Goal: Information Seeking & Learning: Compare options

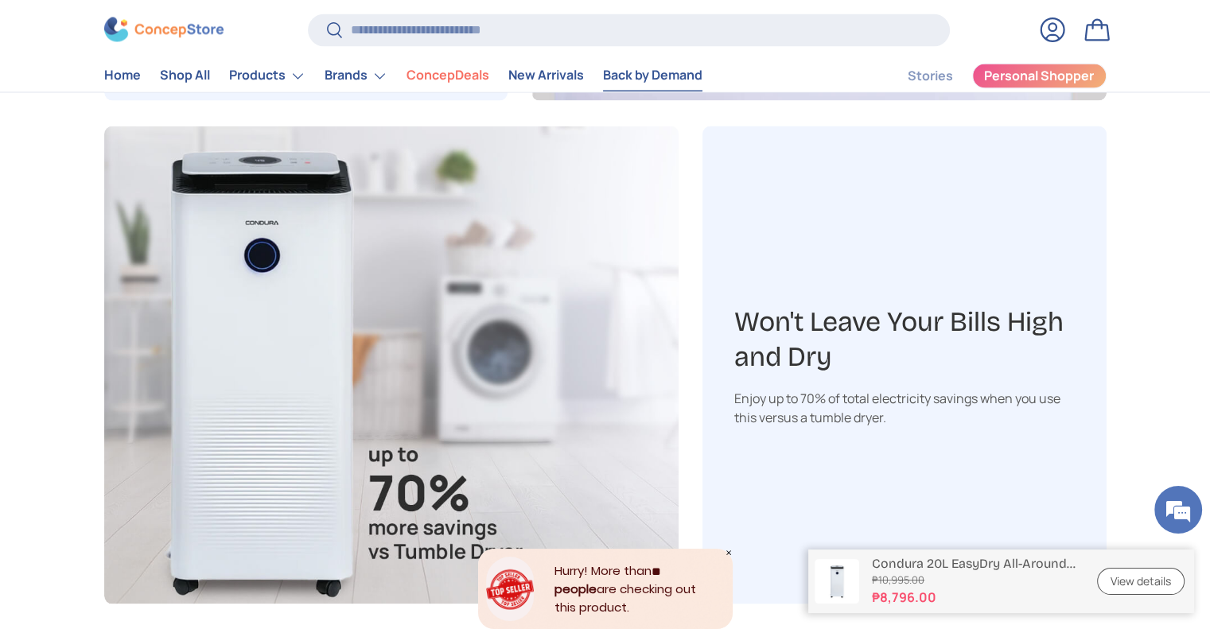
scroll to position [2833, 0]
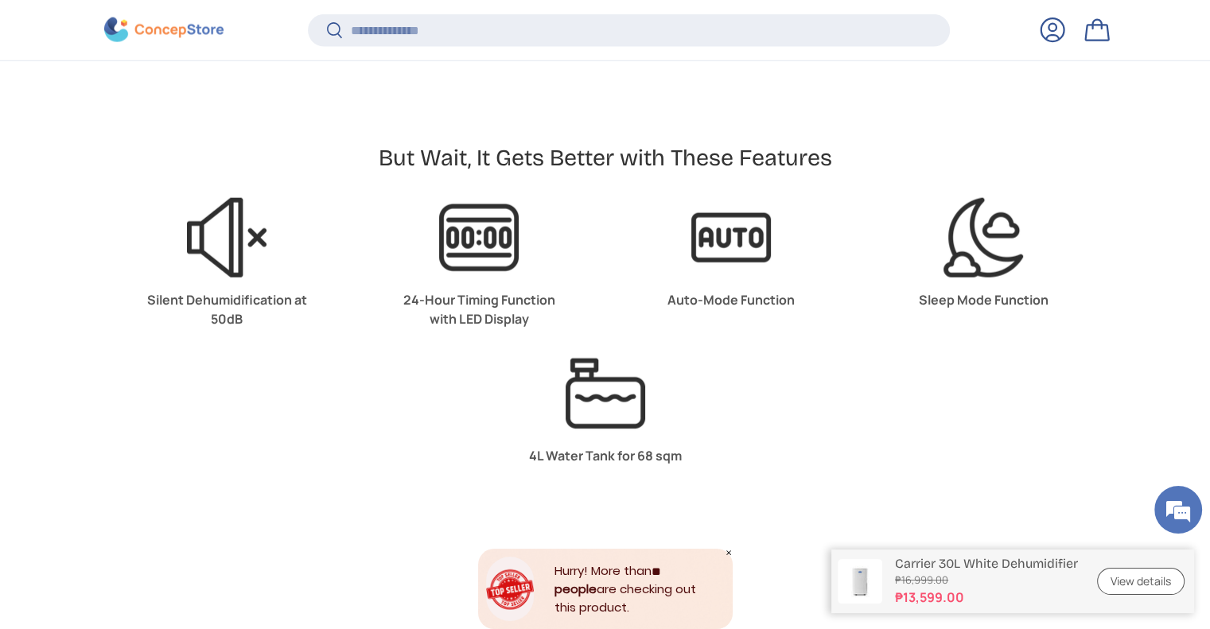
scroll to position [3795, 0]
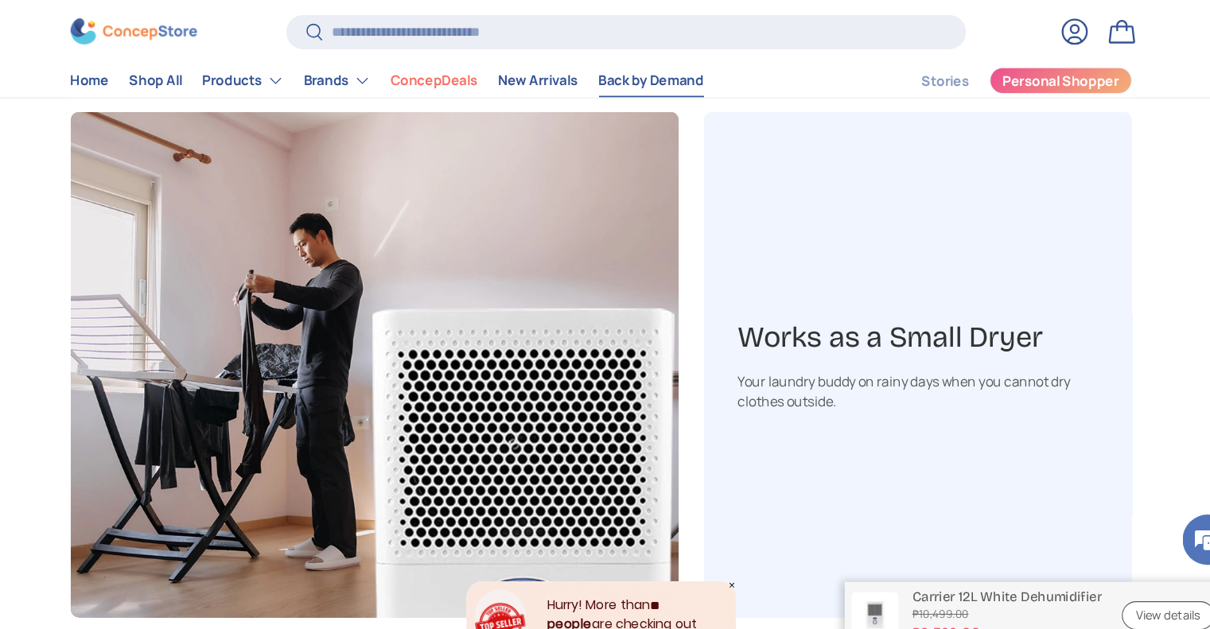
scroll to position [2965, 0]
